Goal: Task Accomplishment & Management: Manage account settings

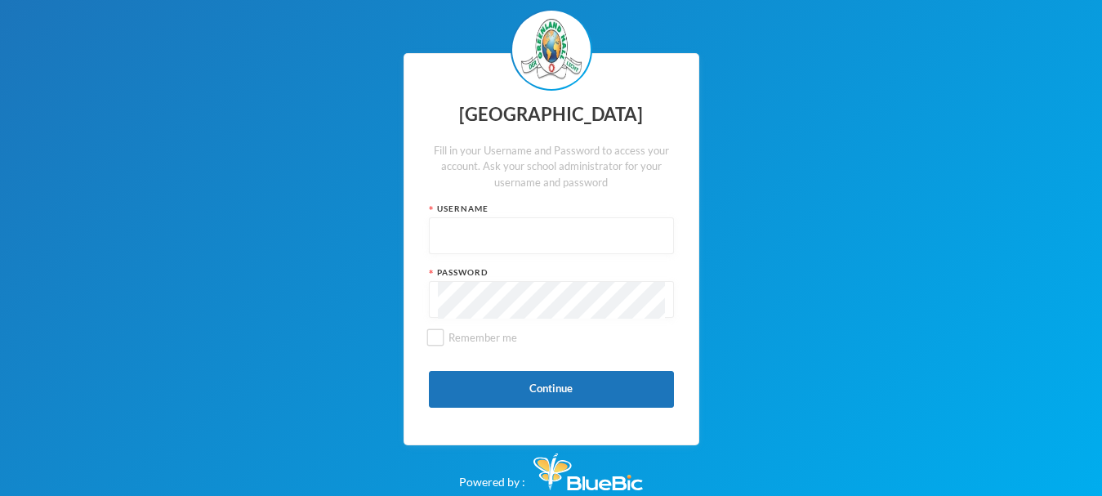
click at [454, 225] on input "text" at bounding box center [551, 236] width 227 height 37
drag, startPoint x: 869, startPoint y: 215, endPoint x: 448, endPoint y: 212, distance: 420.5
click at [448, 212] on div "Greenland Hall Fill in your Username and Password to access your account. Ask y…" at bounding box center [551, 249] width 1102 height 498
click at [445, 216] on div "Username" at bounding box center [551, 228] width 245 height 51
click at [447, 210] on div "Username" at bounding box center [551, 209] width 245 height 12
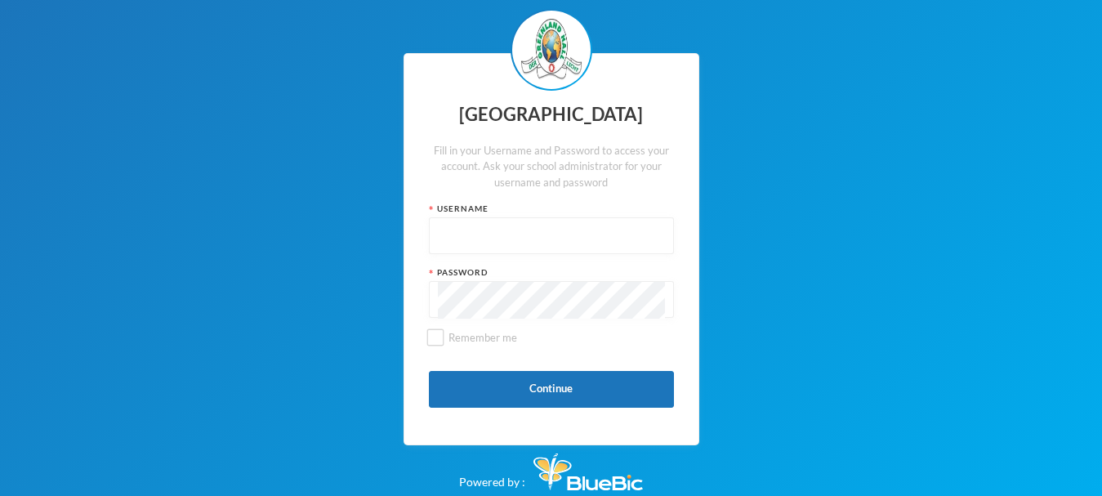
click at [461, 216] on div "Username" at bounding box center [551, 228] width 245 height 51
click at [456, 235] on input "text" at bounding box center [551, 236] width 227 height 37
type input "p"
type input "glh25c76"
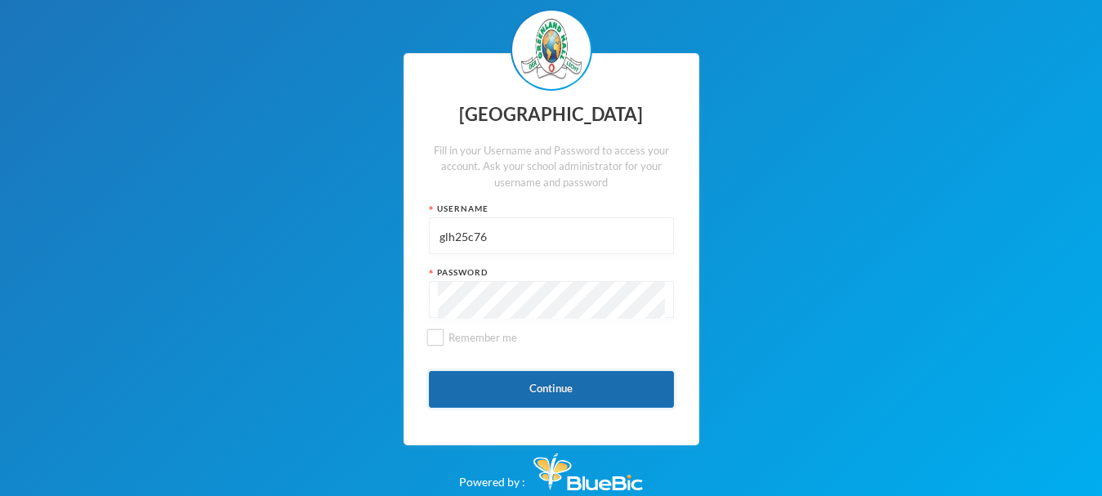
click at [543, 381] on button "Continue" at bounding box center [551, 389] width 245 height 37
click at [560, 401] on button "Continue" at bounding box center [551, 389] width 245 height 37
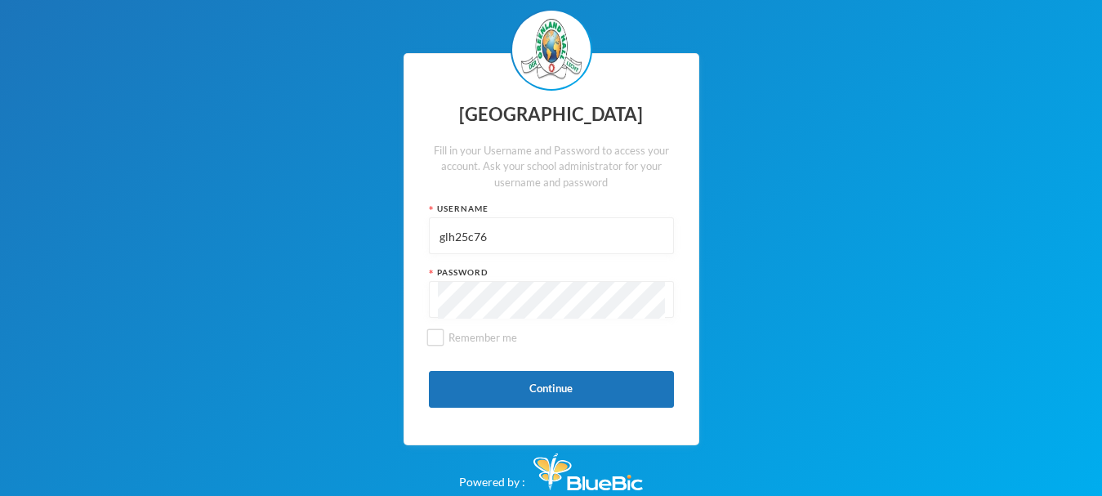
click at [493, 239] on input "glh25c76" at bounding box center [551, 236] width 227 height 37
drag, startPoint x: 493, startPoint y: 240, endPoint x: 356, endPoint y: 242, distance: 137.2
click at [356, 242] on div "Greenland Hall Fill in your Username and Password to access your account. Ask y…" at bounding box center [551, 249] width 1102 height 498
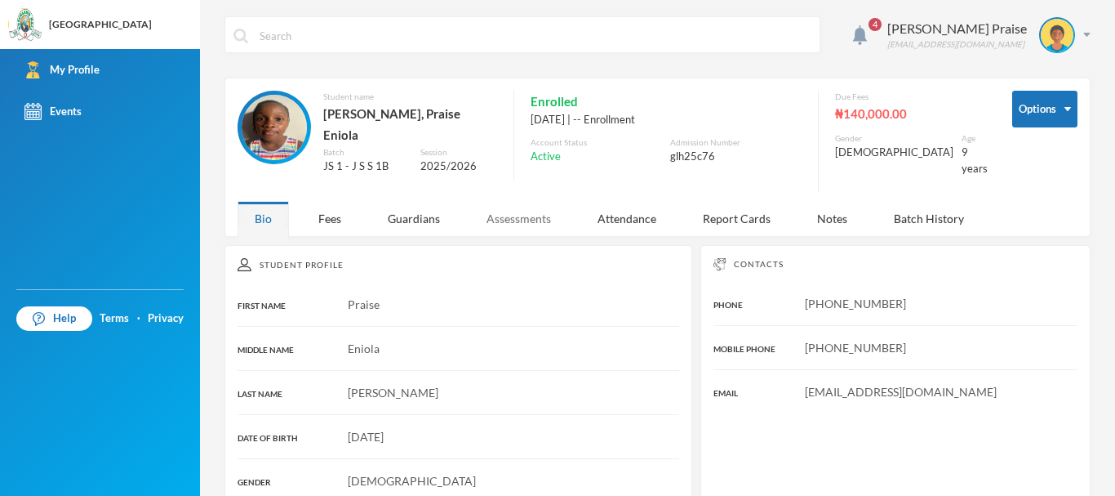
click at [523, 213] on div "Assessments" at bounding box center [519, 218] width 99 height 35
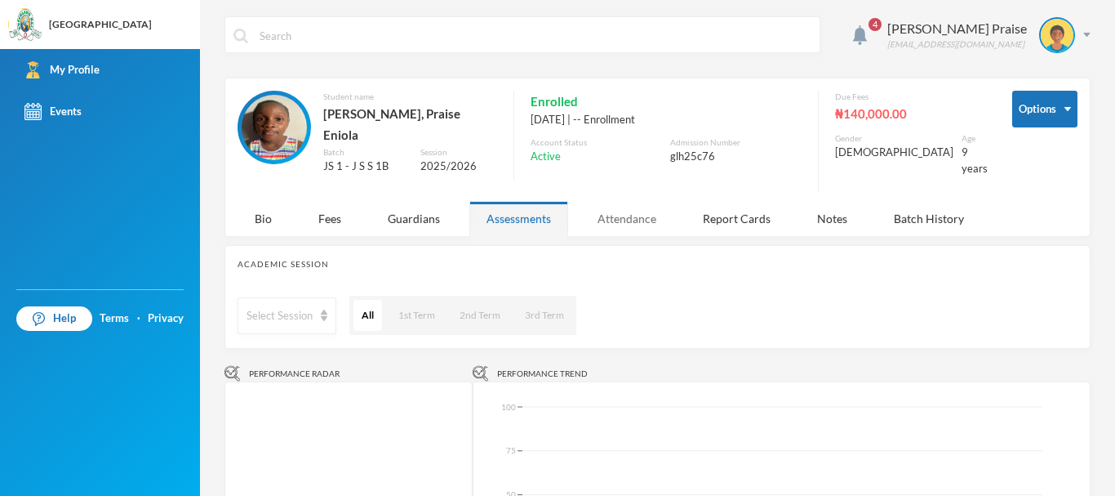
click at [606, 207] on div "Attendance" at bounding box center [627, 218] width 93 height 35
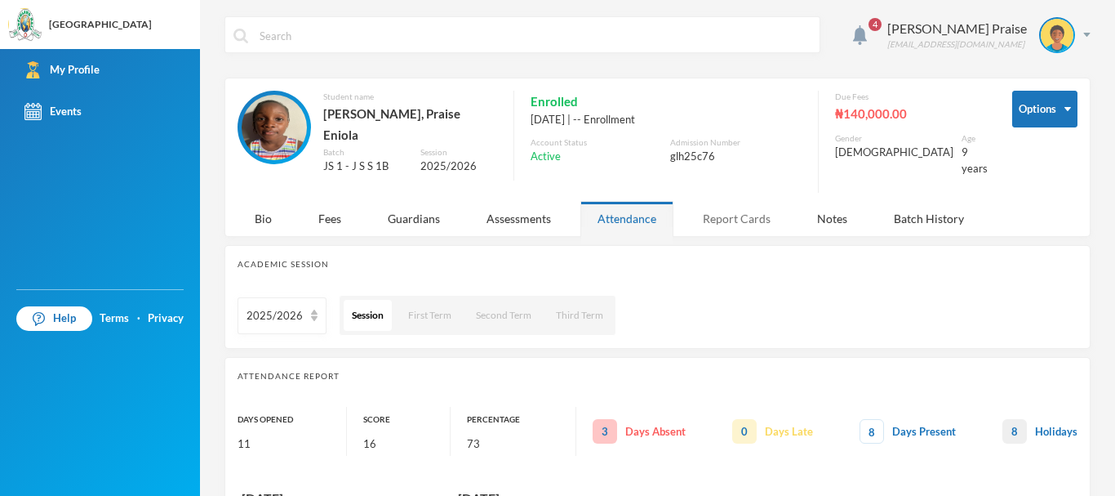
click at [752, 203] on div "Report Cards" at bounding box center [737, 218] width 102 height 35
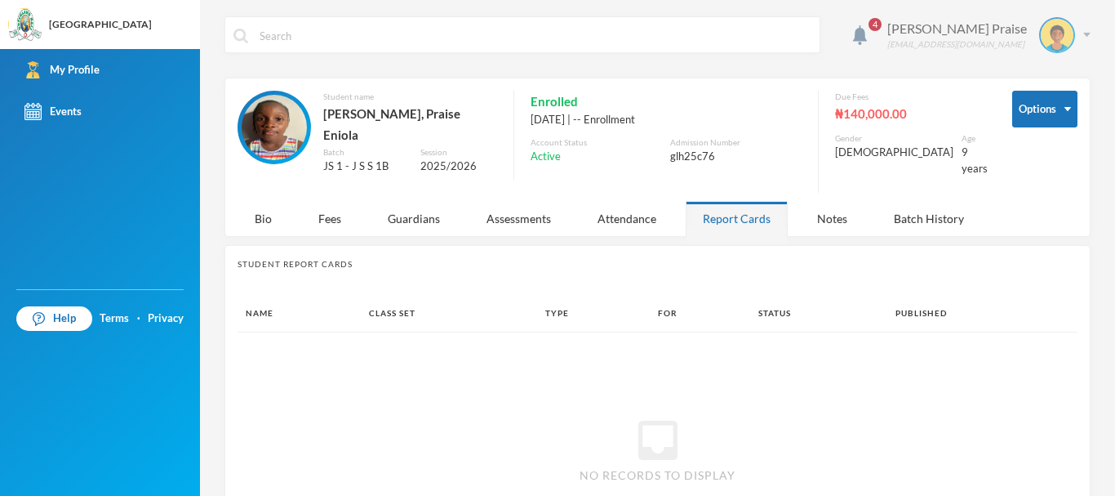
click at [1049, 37] on img at bounding box center [1057, 35] width 33 height 33
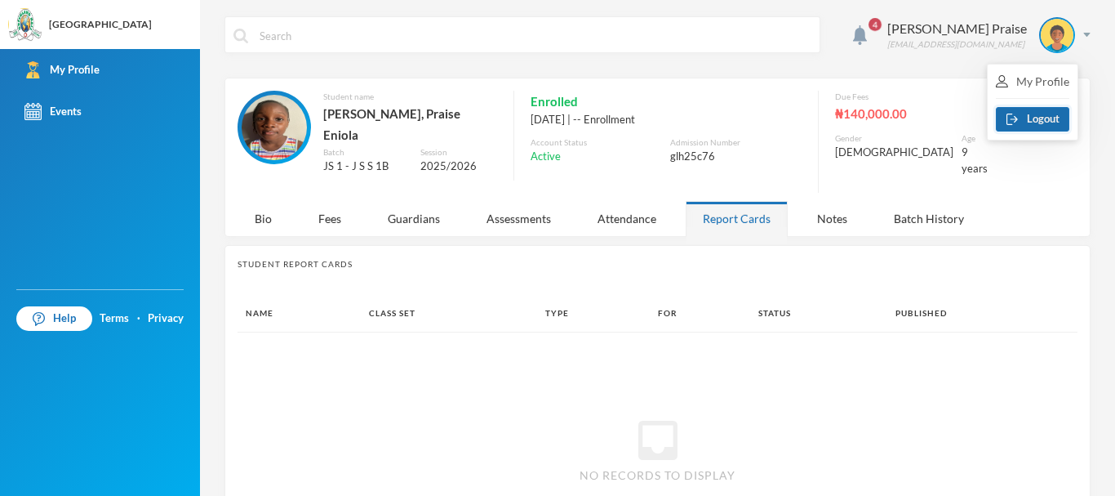
click at [1017, 120] on img "button" at bounding box center [1013, 118] width 12 height 11
